Goal: Check status: Check status

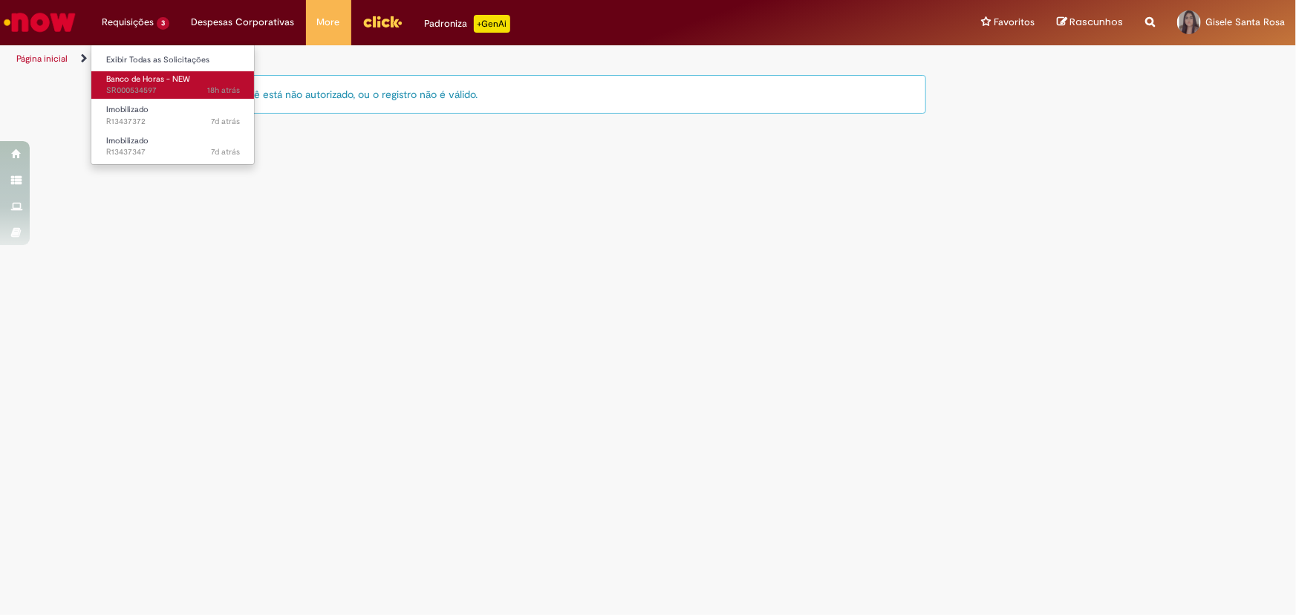
click at [152, 82] on span "Banco de Horas - NEW" at bounding box center [148, 79] width 84 height 11
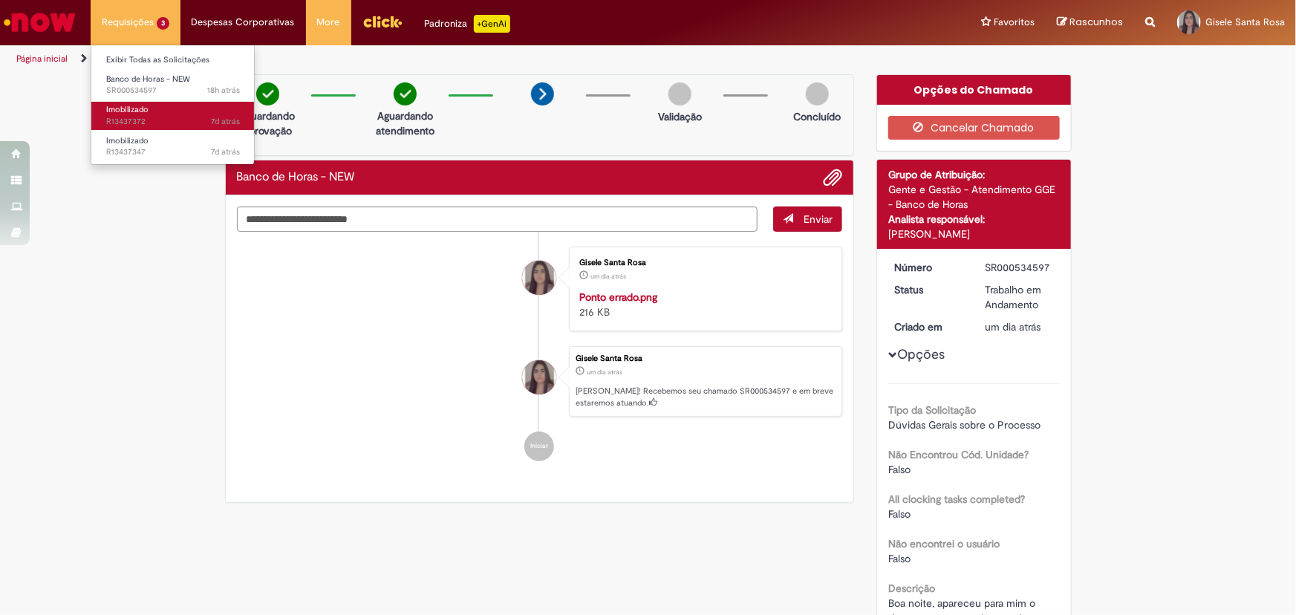
click at [162, 103] on link "Imobilizado 7d atrás 7 dias atrás R13437372" at bounding box center [172, 115] width 163 height 27
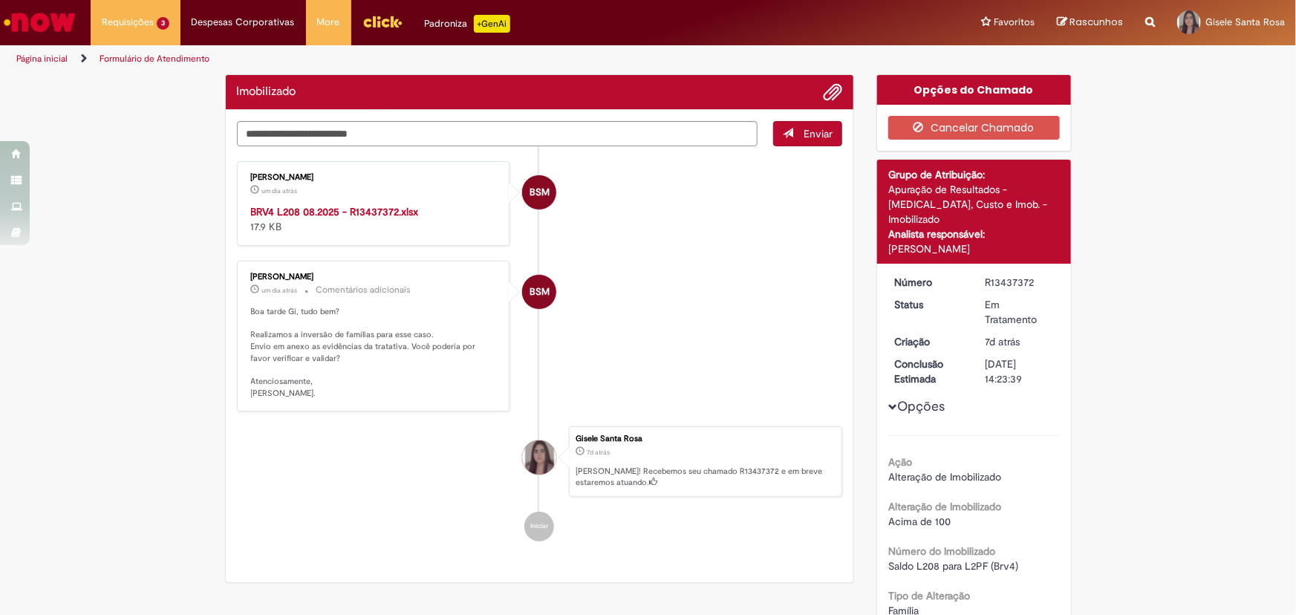
click at [104, 338] on div "Verificar Código de Barras Imobilizado Enviar BSM [PERSON_NAME] um dia atrás um…" at bounding box center [648, 523] width 1296 height 899
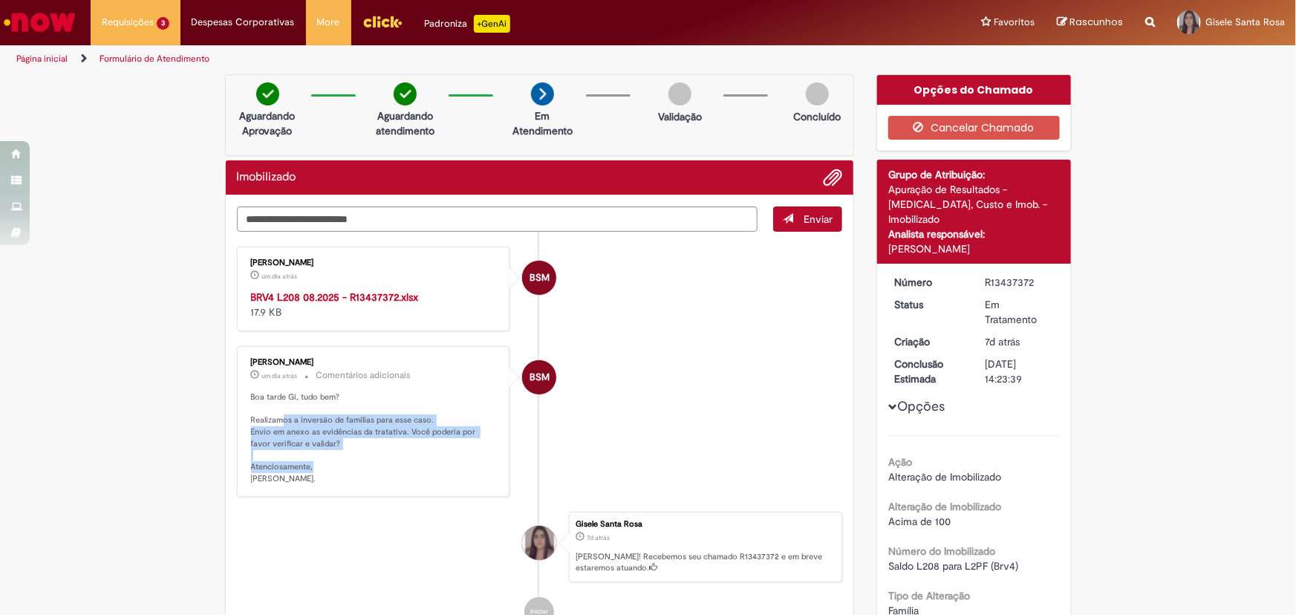
drag, startPoint x: 275, startPoint y: 415, endPoint x: 310, endPoint y: 464, distance: 59.6
click at [310, 464] on p "Boa tarde Gi, tudo bem? Realizamos a inversão de famílias para esse caso. Envio…" at bounding box center [374, 439] width 247 height 94
click at [350, 482] on p "Boa tarde Gi, tudo bem? Realizamos a inversão de famílias para esse caso. Envio…" at bounding box center [374, 439] width 247 height 94
drag, startPoint x: 293, startPoint y: 431, endPoint x: 318, endPoint y: 486, distance: 60.2
click at [318, 486] on div "[PERSON_NAME] um dia atrás um dia atrás Comentários adicionais Boa tarde Gi, tu…" at bounding box center [373, 422] width 264 height 142
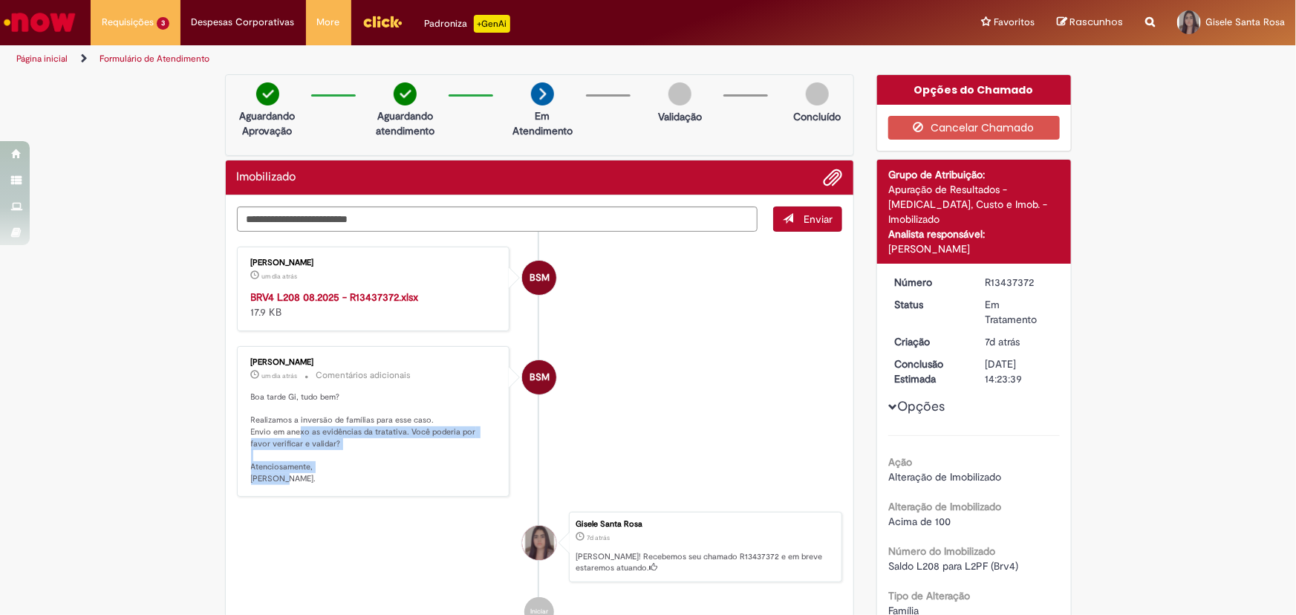
click at [394, 476] on p "Boa tarde Gi, tudo bem? Realizamos a inversão de famílias para esse caso. Envio…" at bounding box center [374, 439] width 247 height 94
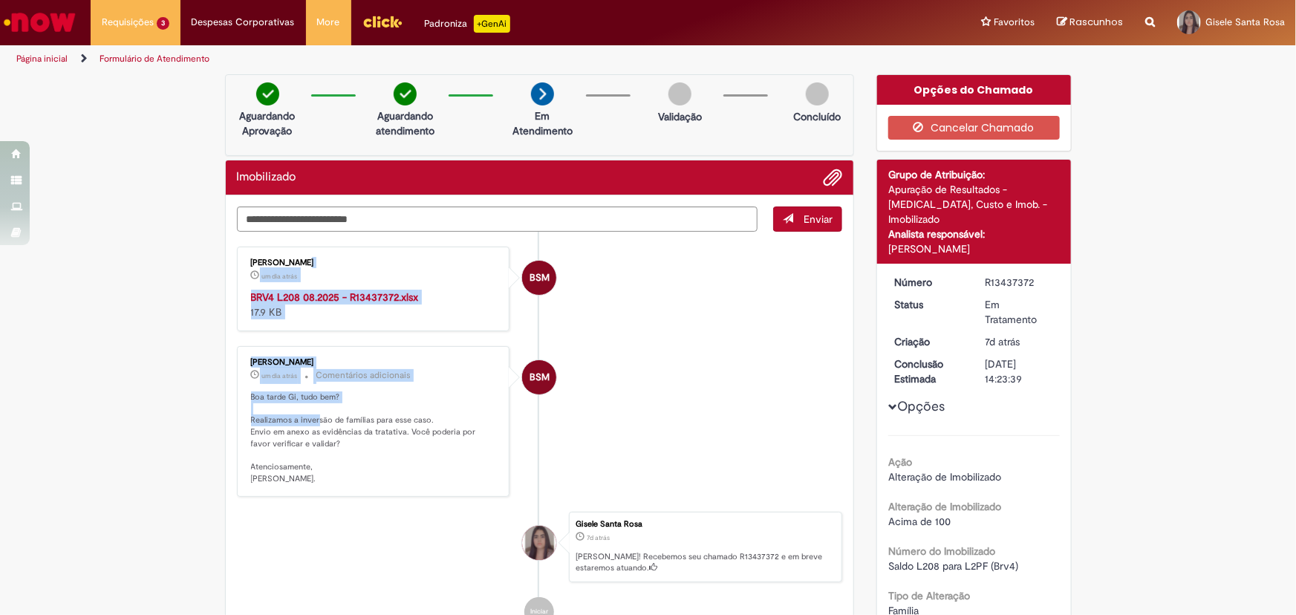
drag, startPoint x: 311, startPoint y: 416, endPoint x: 334, endPoint y: 503, distance: 89.7
click at [334, 503] on ul "BSM [PERSON_NAME] um dia atrás um dia atrás BRV4 L208 08.2025 - R13437372.xlsx …" at bounding box center [540, 437] width 606 height 410
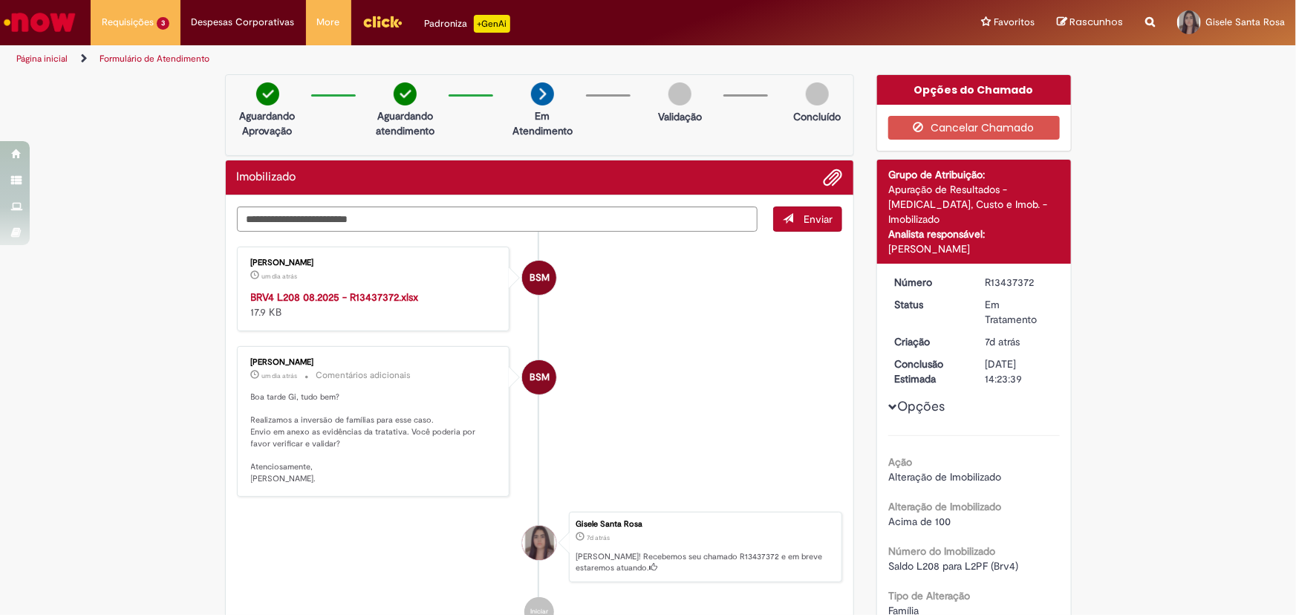
click at [452, 473] on p "Boa tarde Gi, tudo bem? Realizamos a inversão de famílias para esse caso. Envio…" at bounding box center [374, 439] width 247 height 94
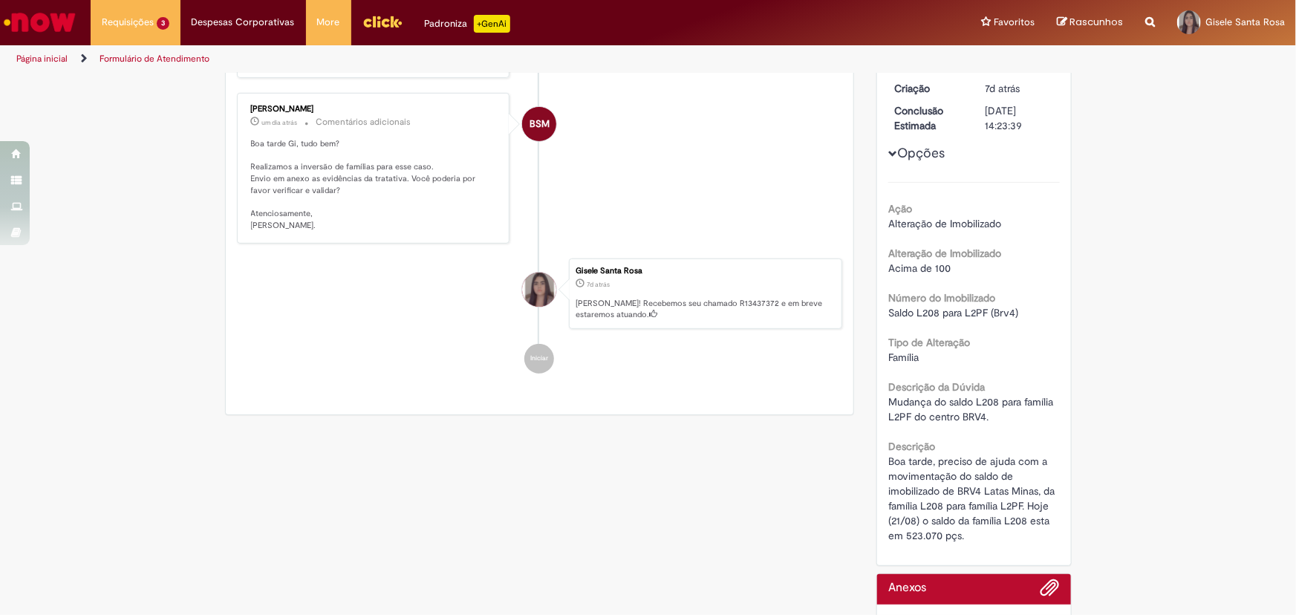
scroll to position [337, 0]
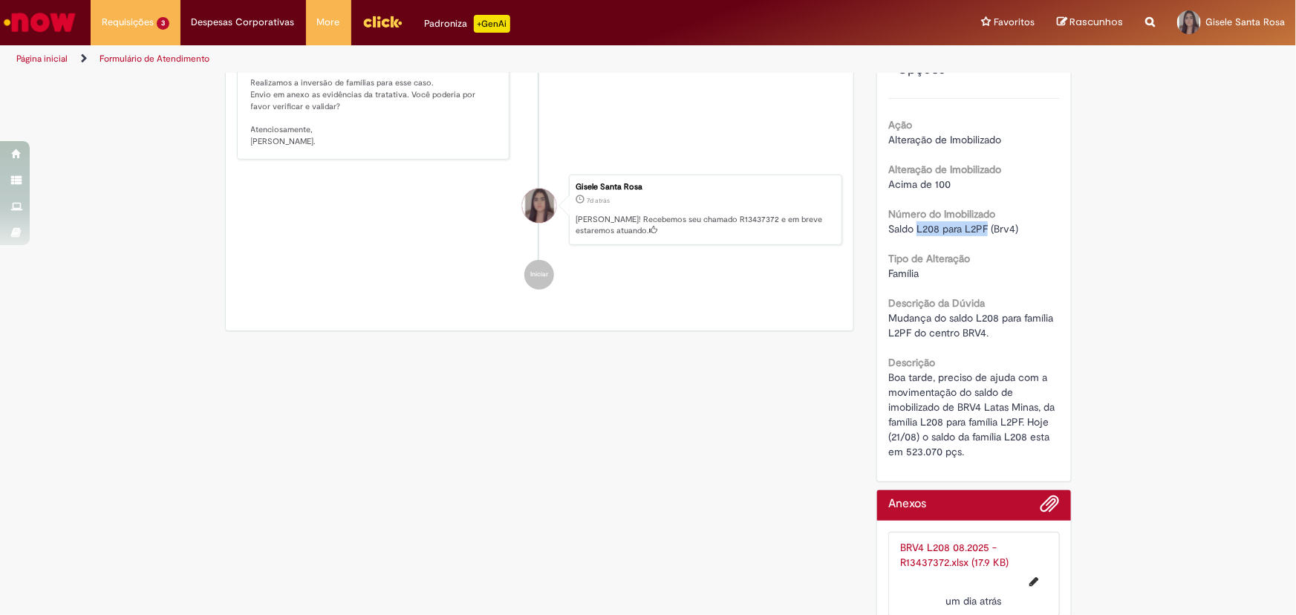
drag, startPoint x: 913, startPoint y: 212, endPoint x: 984, endPoint y: 215, distance: 71.4
click at [984, 222] on span "Saldo L208 para L2PF (Brv4)" at bounding box center [954, 228] width 130 height 13
copy span "L208 para L2PF"
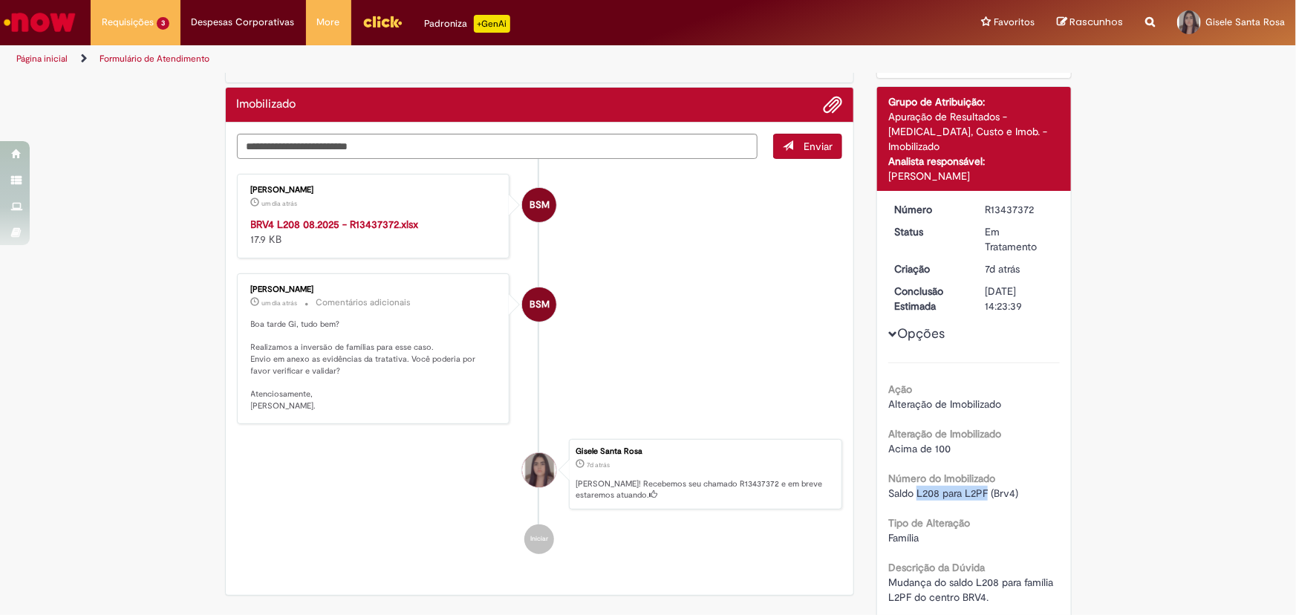
scroll to position [67, 0]
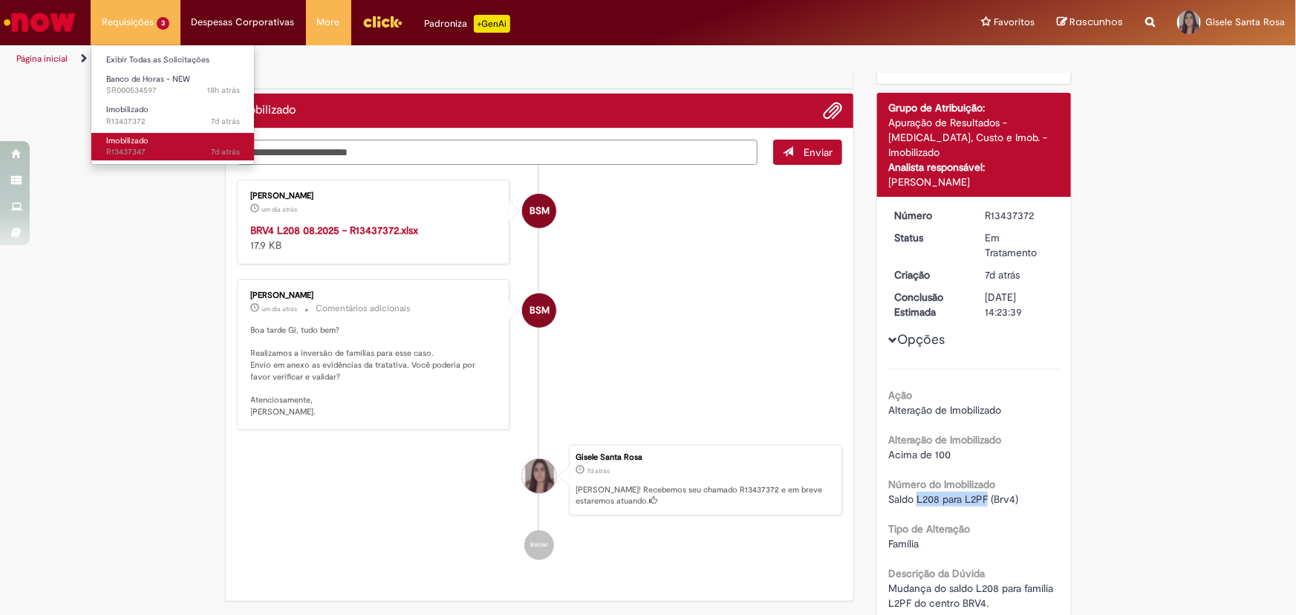
click at [153, 147] on span "7d atrás 7 dias atrás R13437347" at bounding box center [173, 152] width 134 height 12
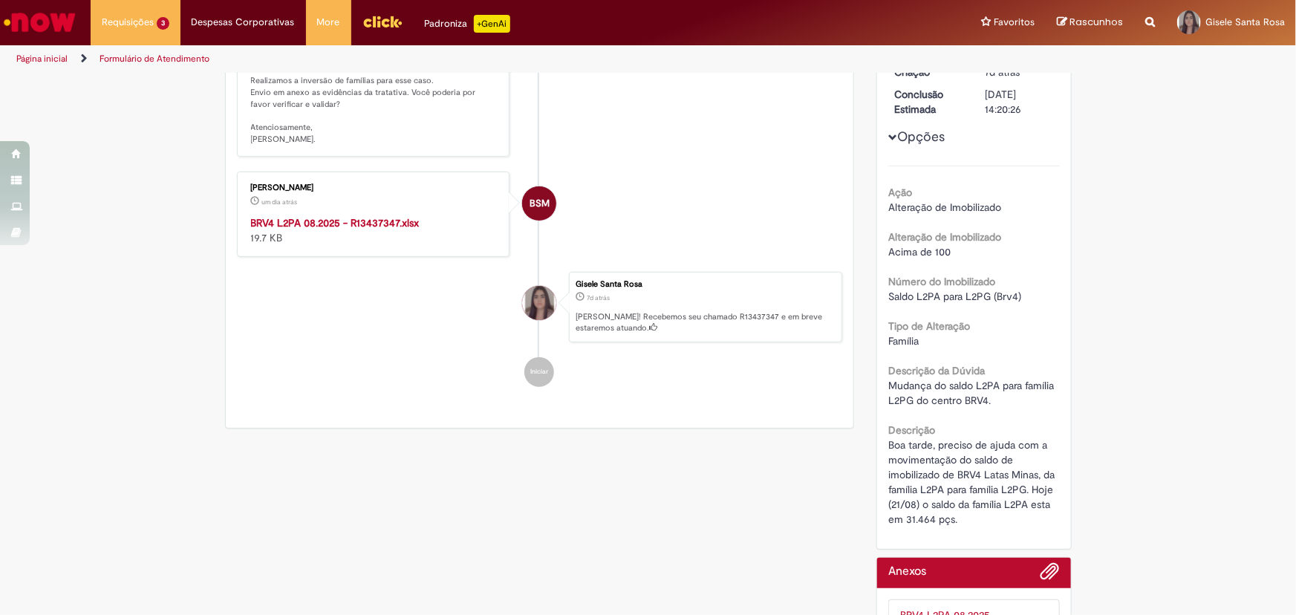
scroll to position [202, 0]
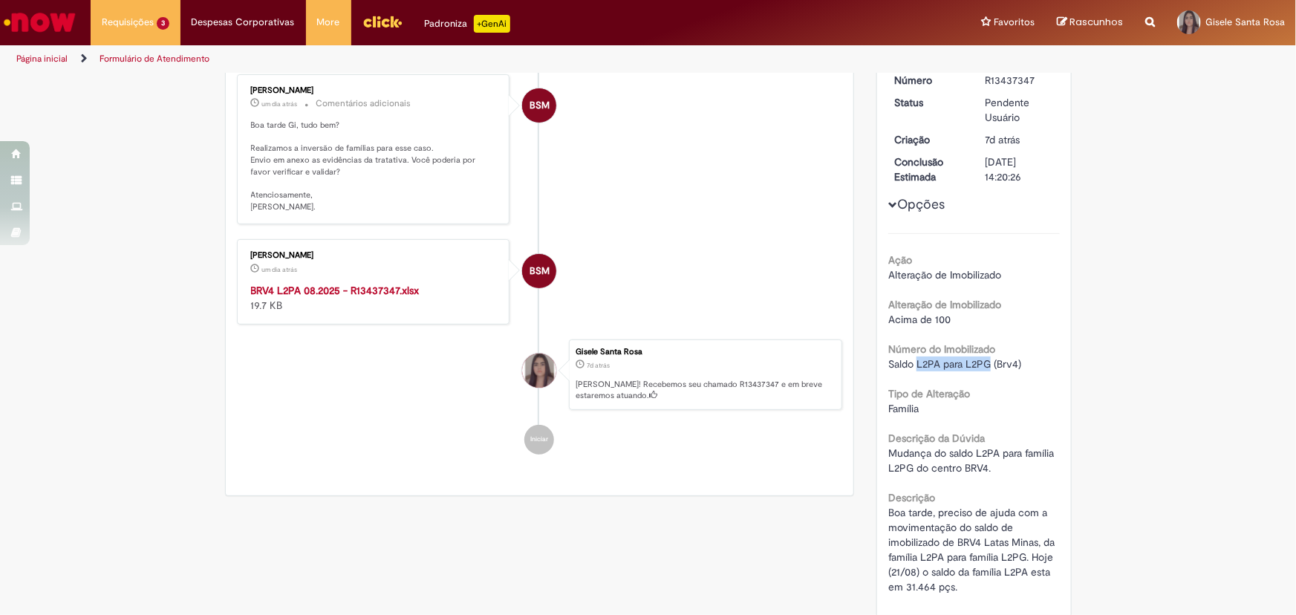
drag, startPoint x: 914, startPoint y: 343, endPoint x: 984, endPoint y: 353, distance: 70.5
click at [984, 357] on span "Saldo L2PA para L2PG (Brv4)" at bounding box center [955, 363] width 133 height 13
copy span "L2PA para L2PG"
